Goal: Check status

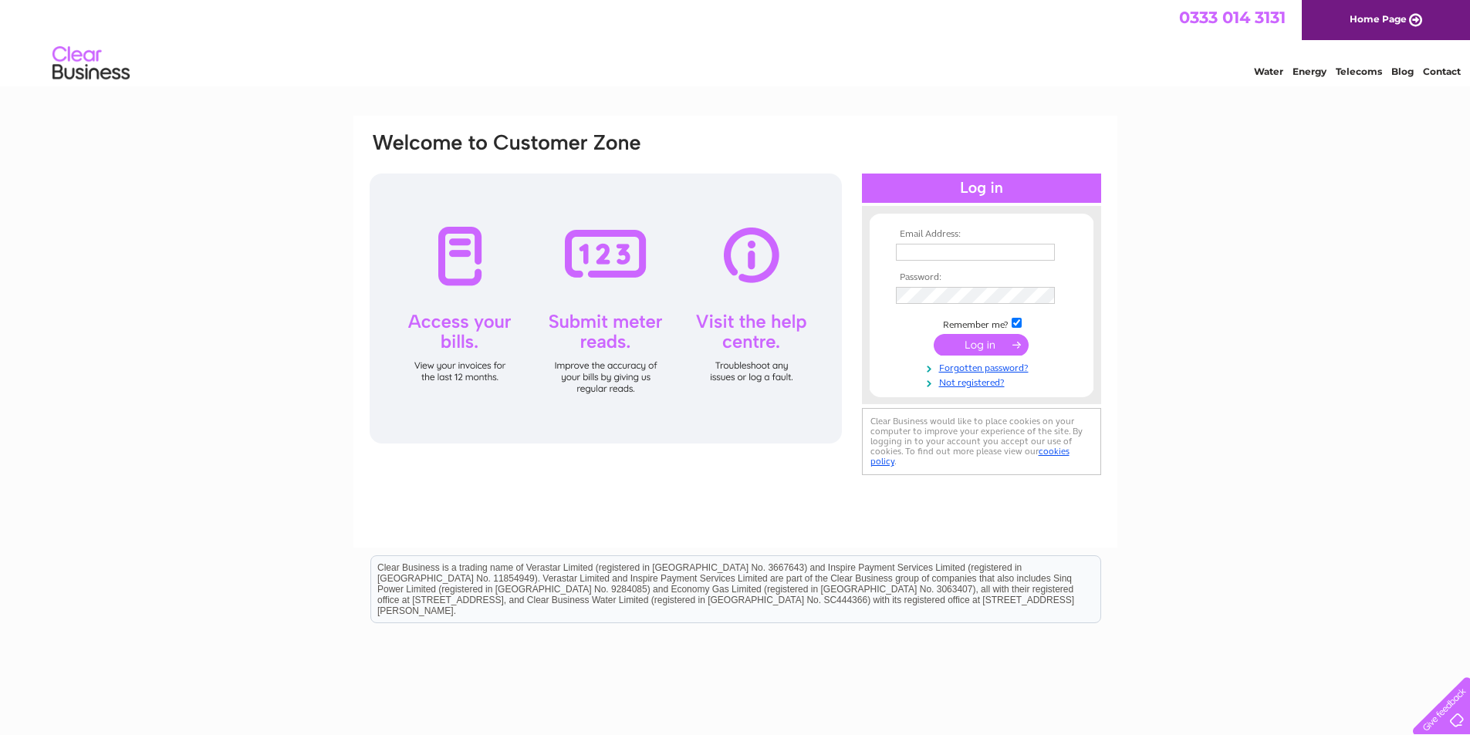
type input "concretefencing@mail.com"
click at [973, 351] on input "submit" at bounding box center [981, 345] width 95 height 22
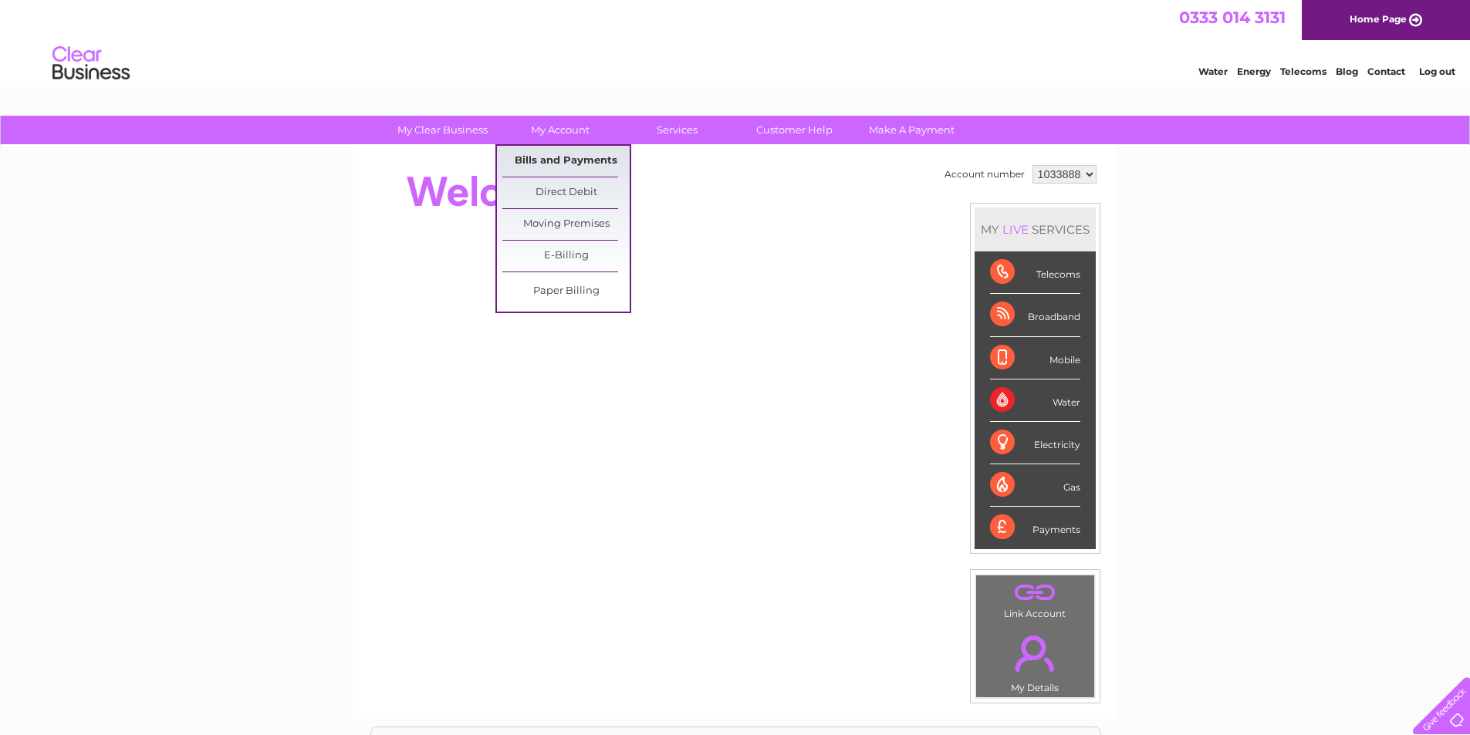
click at [566, 156] on link "Bills and Payments" at bounding box center [565, 161] width 127 height 31
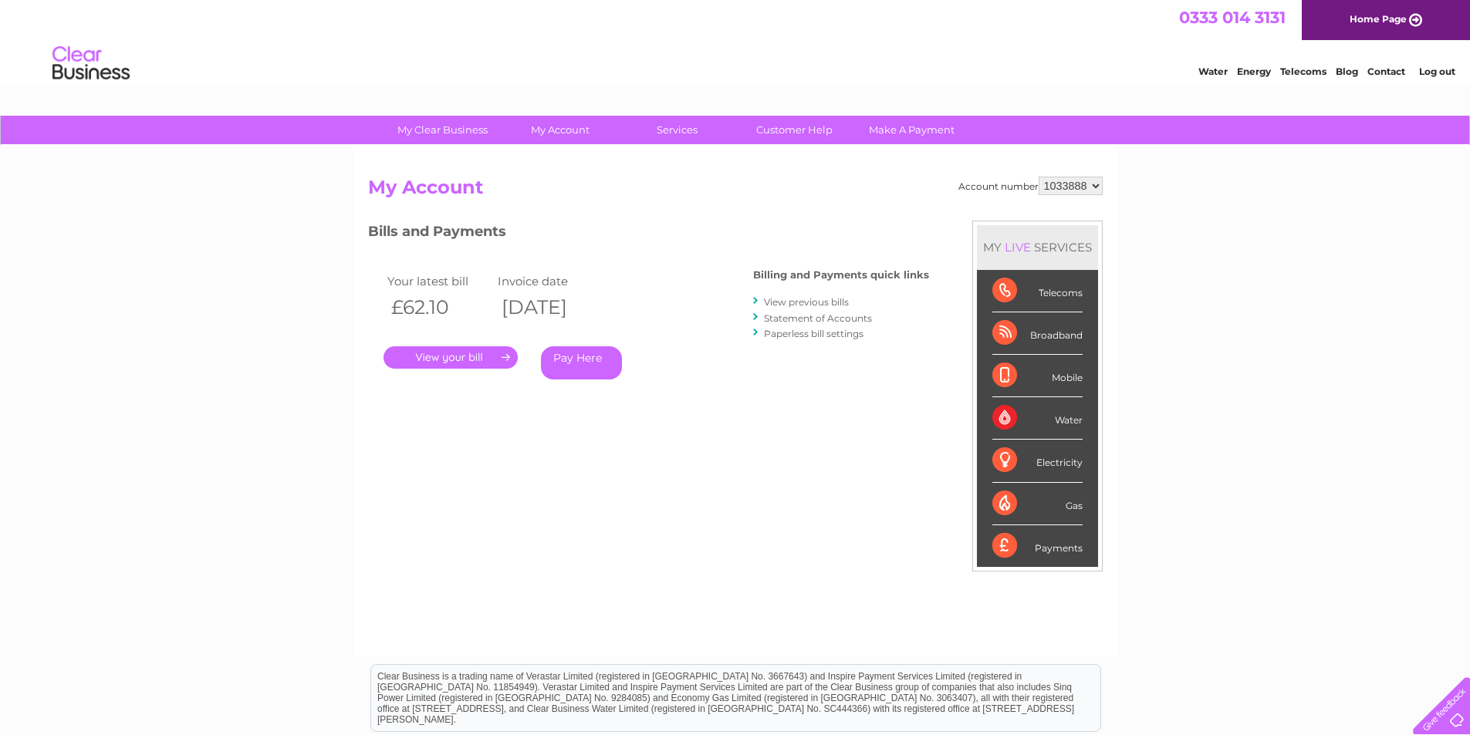
click at [443, 362] on link "." at bounding box center [451, 358] width 134 height 22
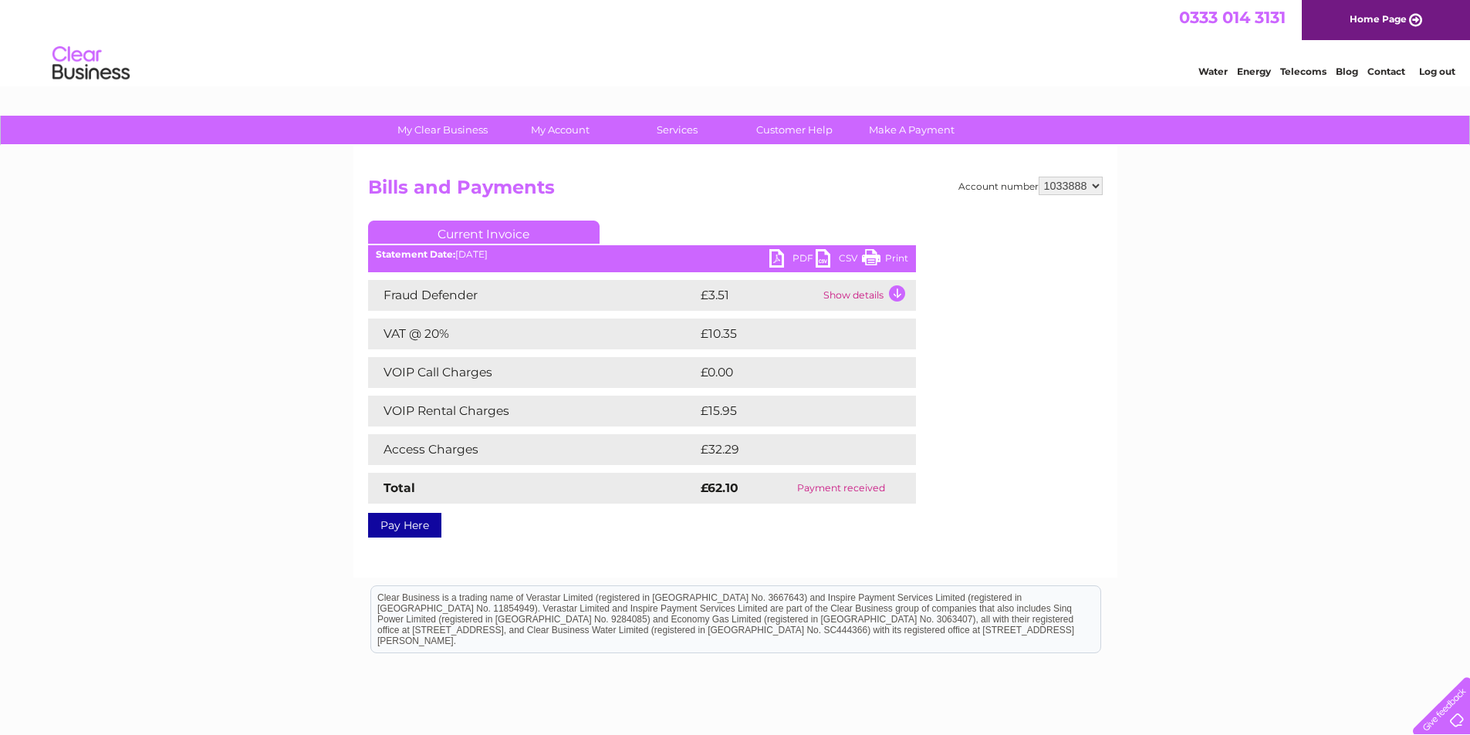
click at [874, 260] on link "Print" at bounding box center [885, 260] width 46 height 22
